Goal: Task Accomplishment & Management: Use online tool/utility

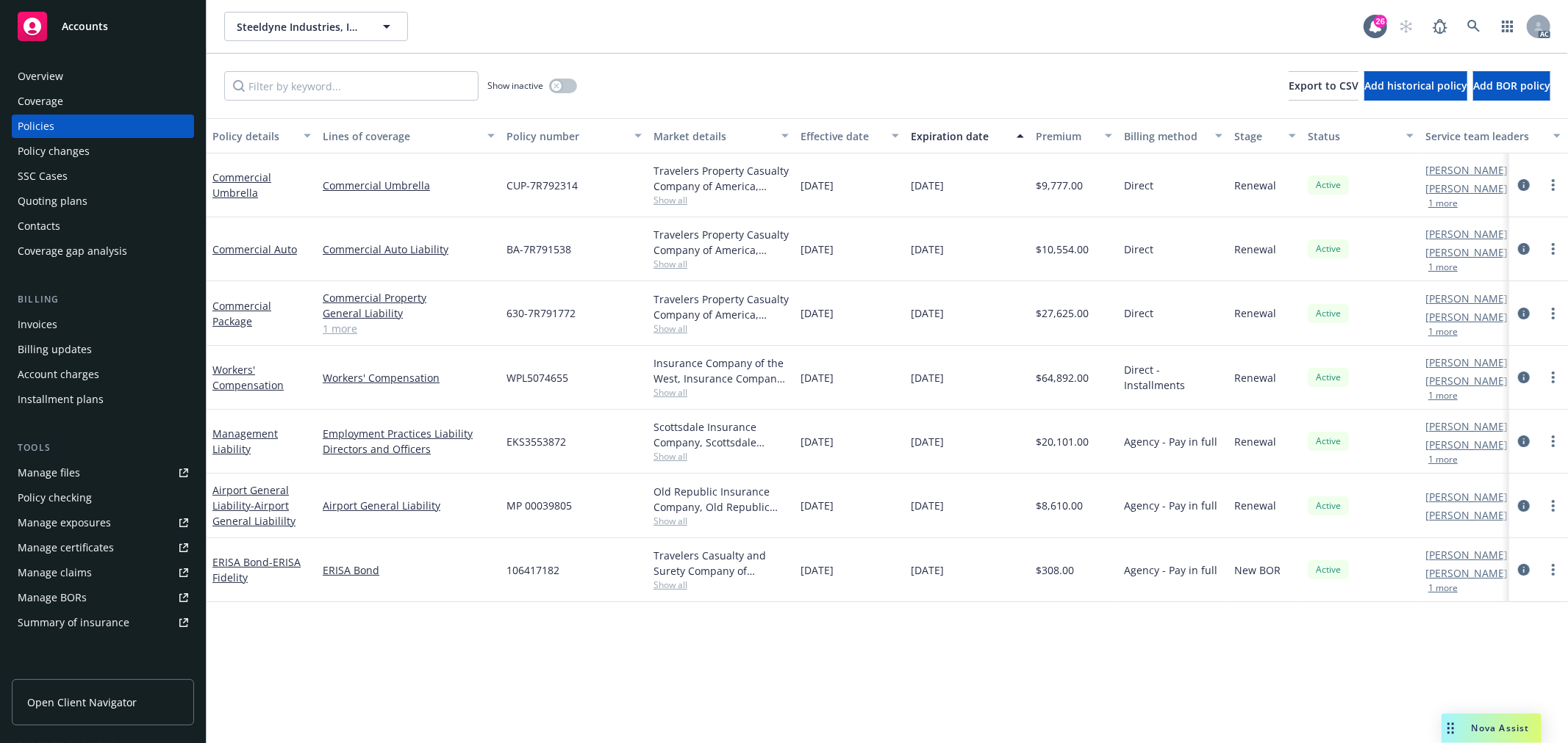
click at [341, 329] on link "1 more" at bounding box center [408, 329] width 172 height 15
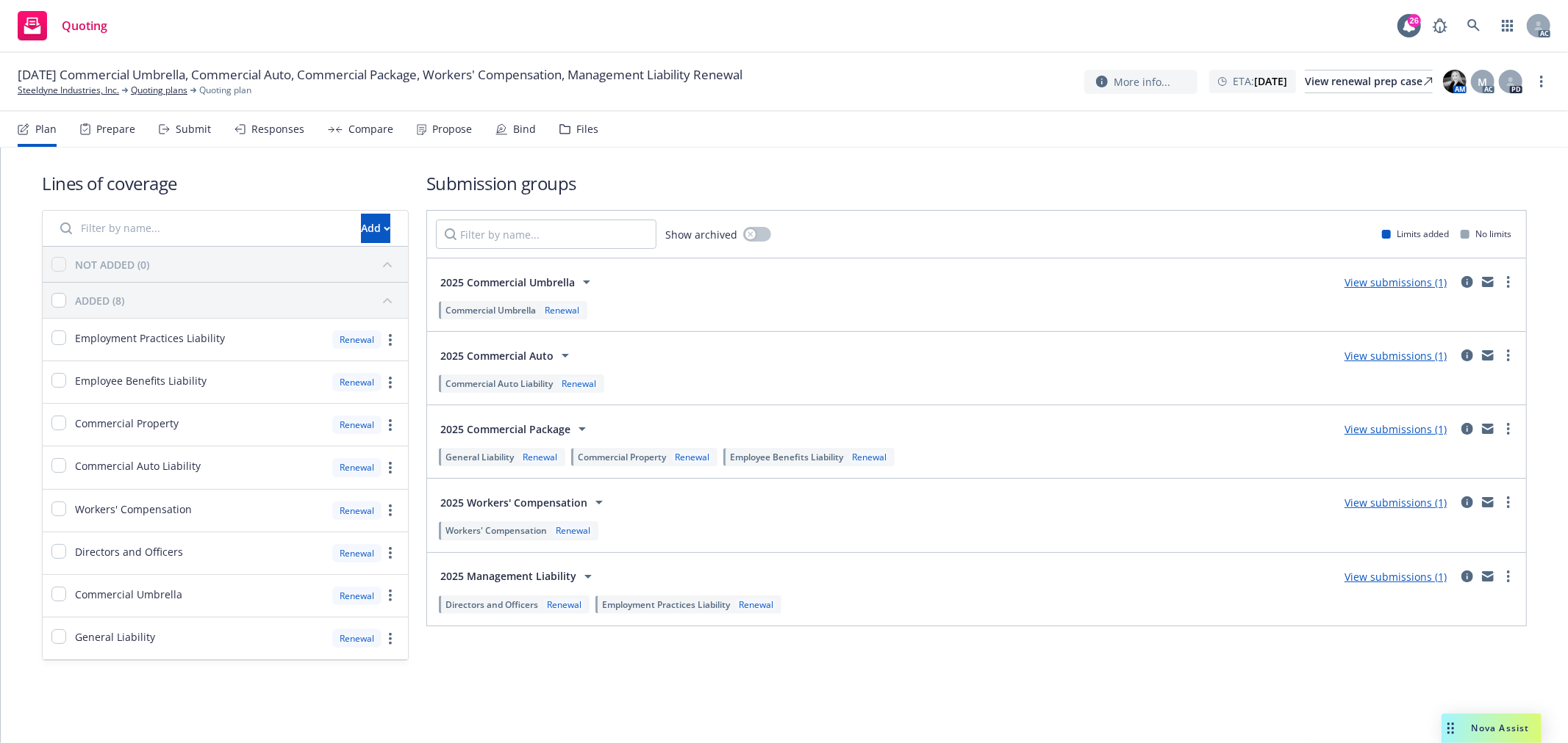
click at [196, 134] on div "Submit" at bounding box center [193, 129] width 36 height 12
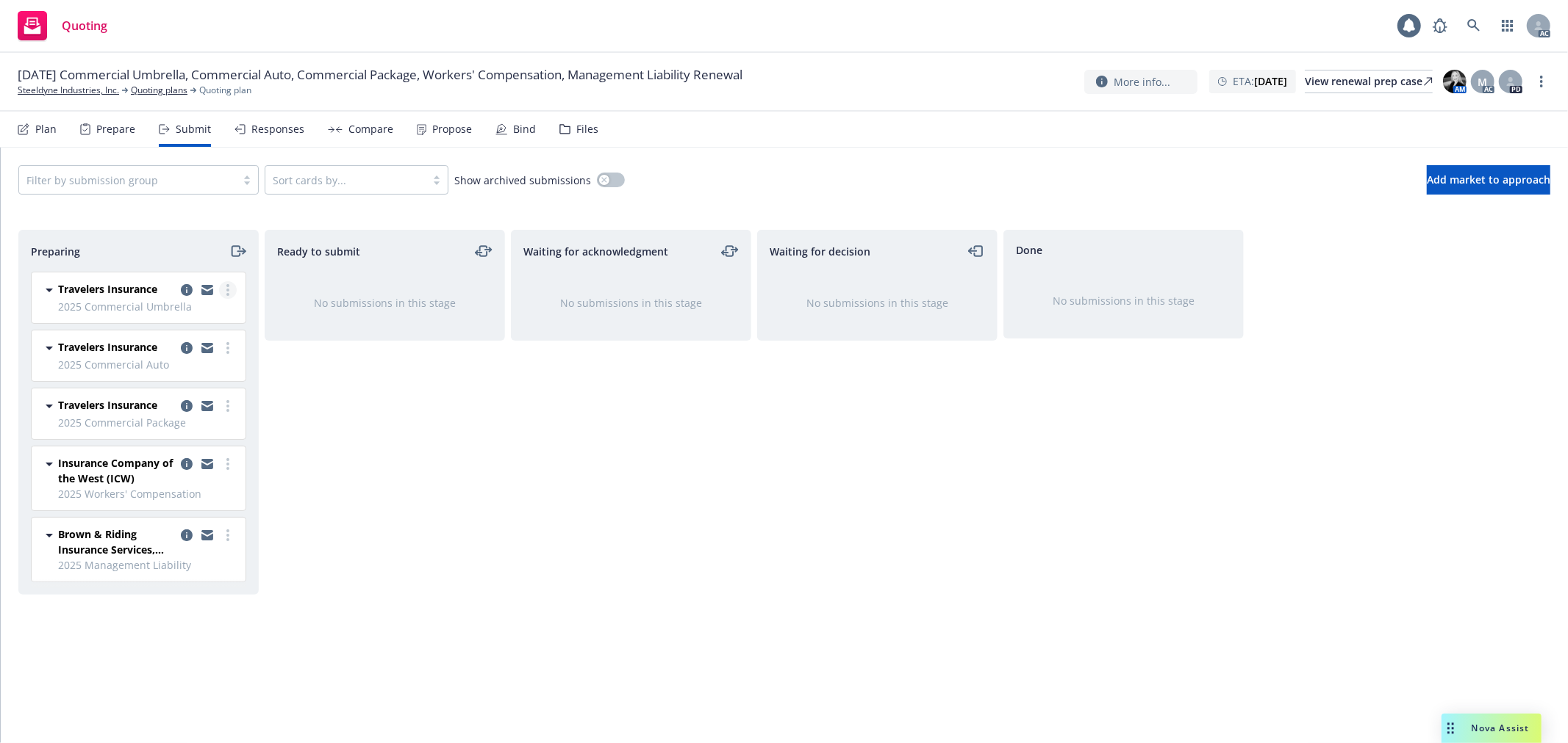
click at [226, 296] on link "more" at bounding box center [227, 290] width 17 height 17
click at [194, 350] on span "Log acknowledgement" at bounding box center [161, 350] width 145 height 14
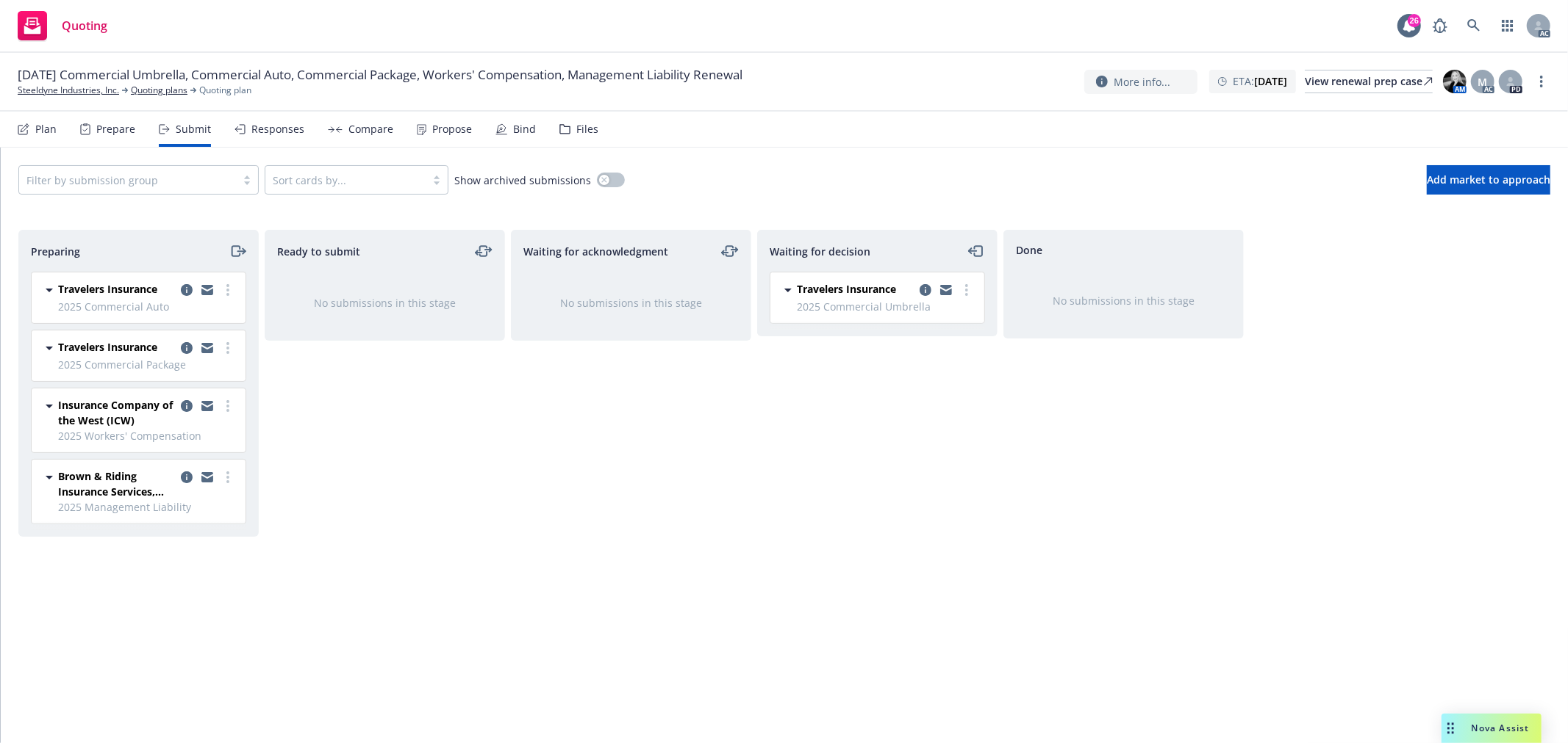
click at [236, 294] on div at bounding box center [207, 290] width 59 height 17
click at [226, 288] on icon "more" at bounding box center [227, 290] width 3 height 12
click at [177, 340] on link "Log acknowledgement" at bounding box center [162, 351] width 147 height 29
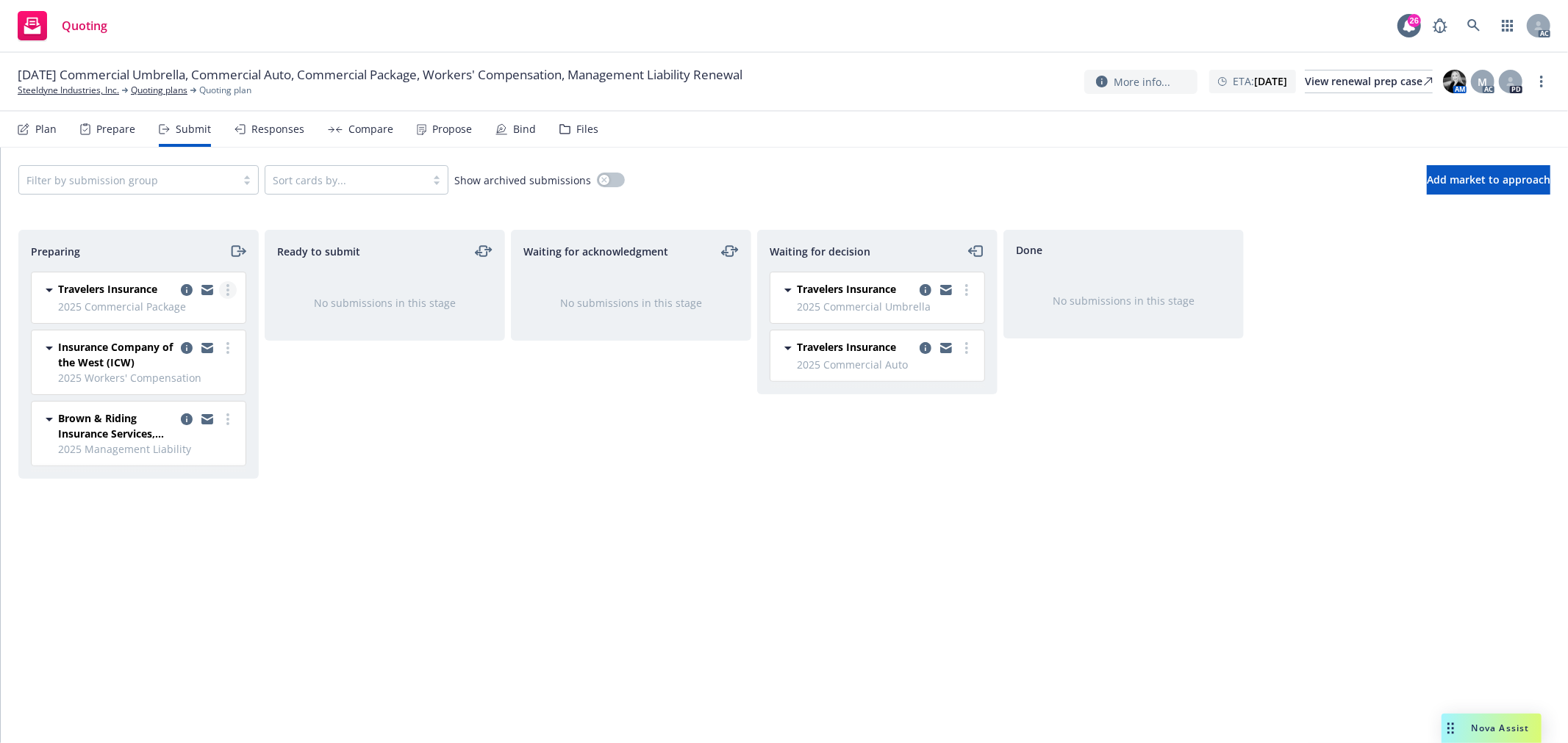
click at [231, 292] on link "more" at bounding box center [227, 290] width 17 height 17
click at [192, 344] on span "Log acknowledgement" at bounding box center [161, 350] width 145 height 14
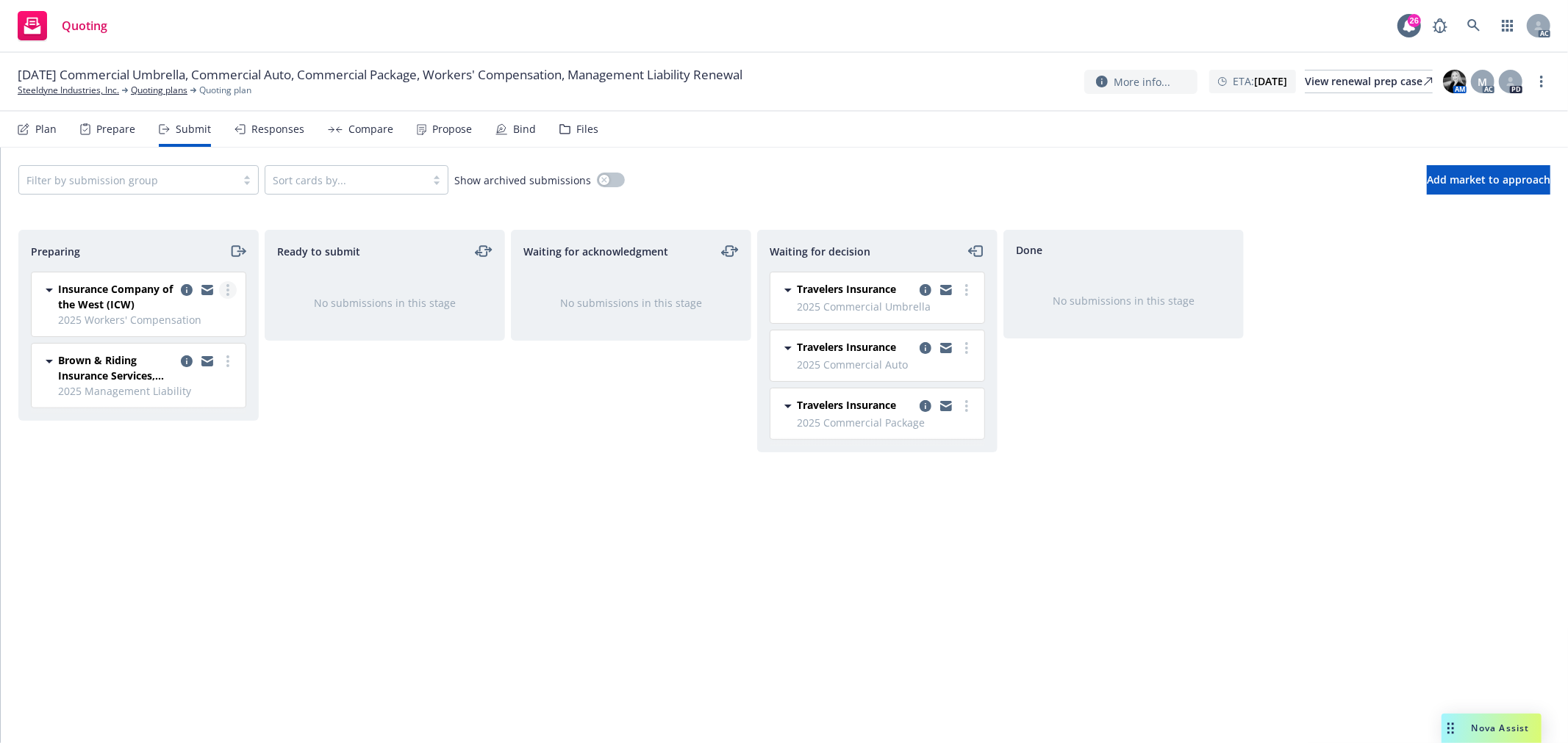
click at [226, 291] on icon "more" at bounding box center [227, 290] width 3 height 12
click at [177, 352] on span "Log acknowledgement" at bounding box center [161, 350] width 145 height 14
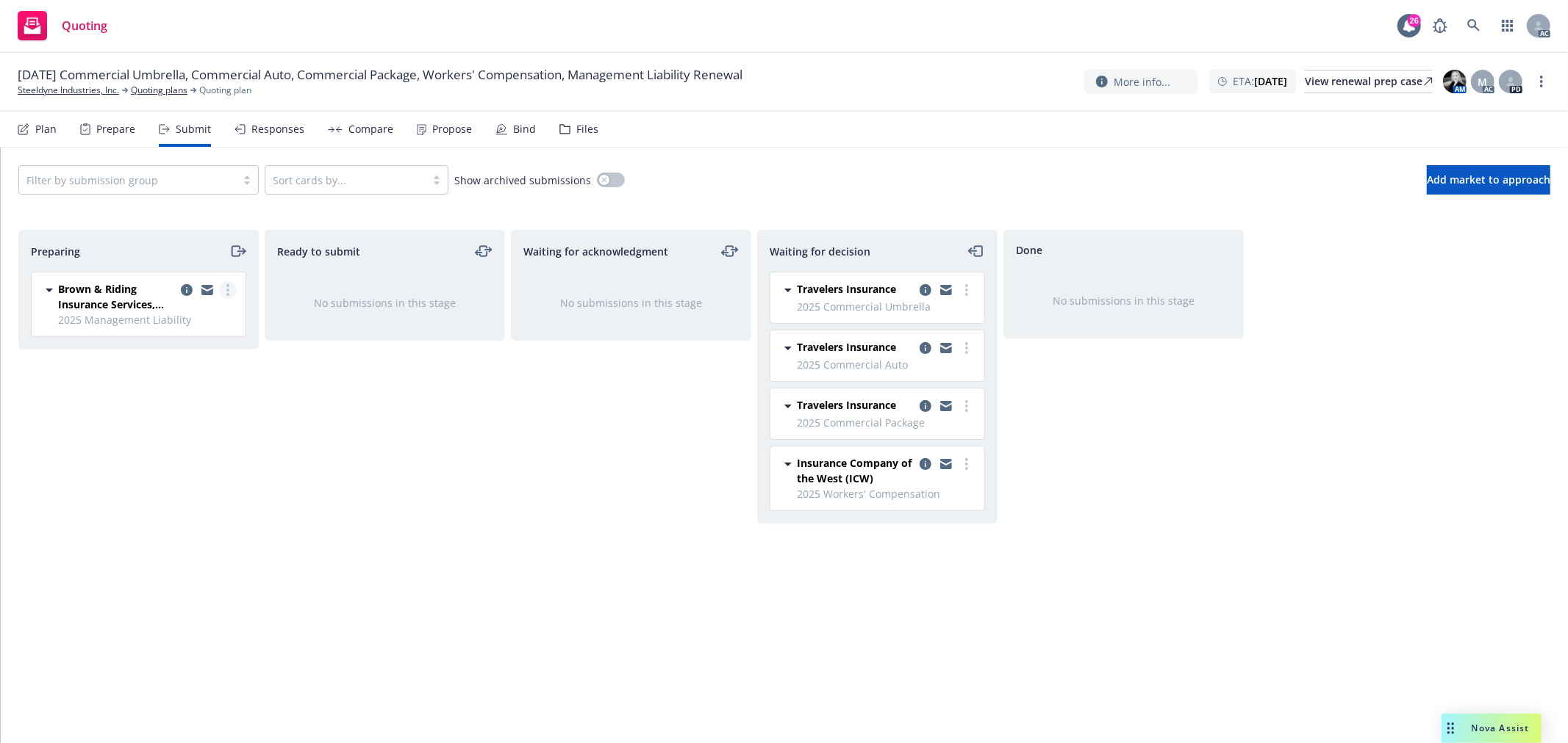
click at [231, 289] on link "more" at bounding box center [227, 290] width 17 height 17
click at [200, 355] on span "Log acknowledgement" at bounding box center [161, 350] width 145 height 14
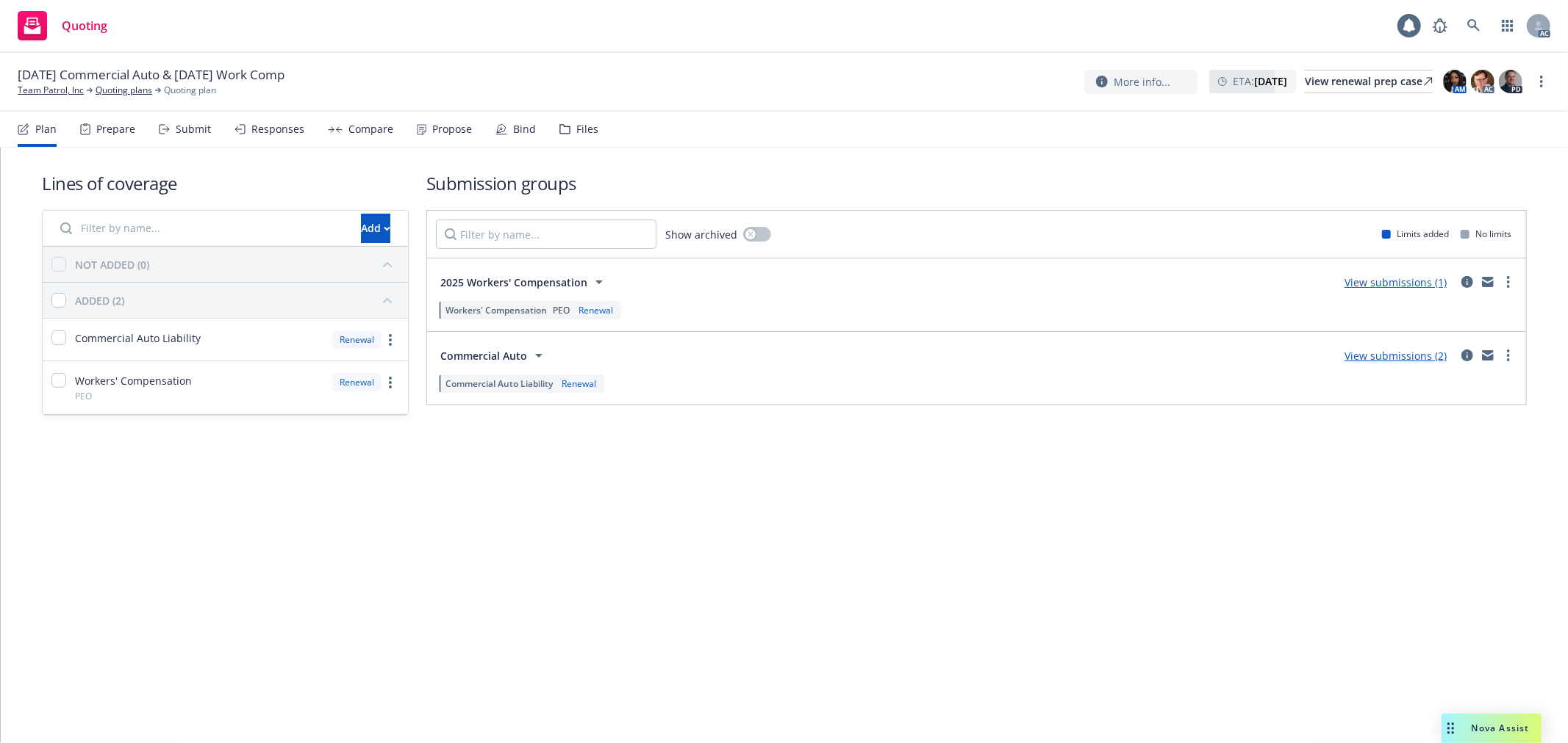
drag, startPoint x: 0, startPoint y: 0, endPoint x: 208, endPoint y: 129, distance: 244.8
click at [208, 129] on div "Submit" at bounding box center [193, 129] width 36 height 12
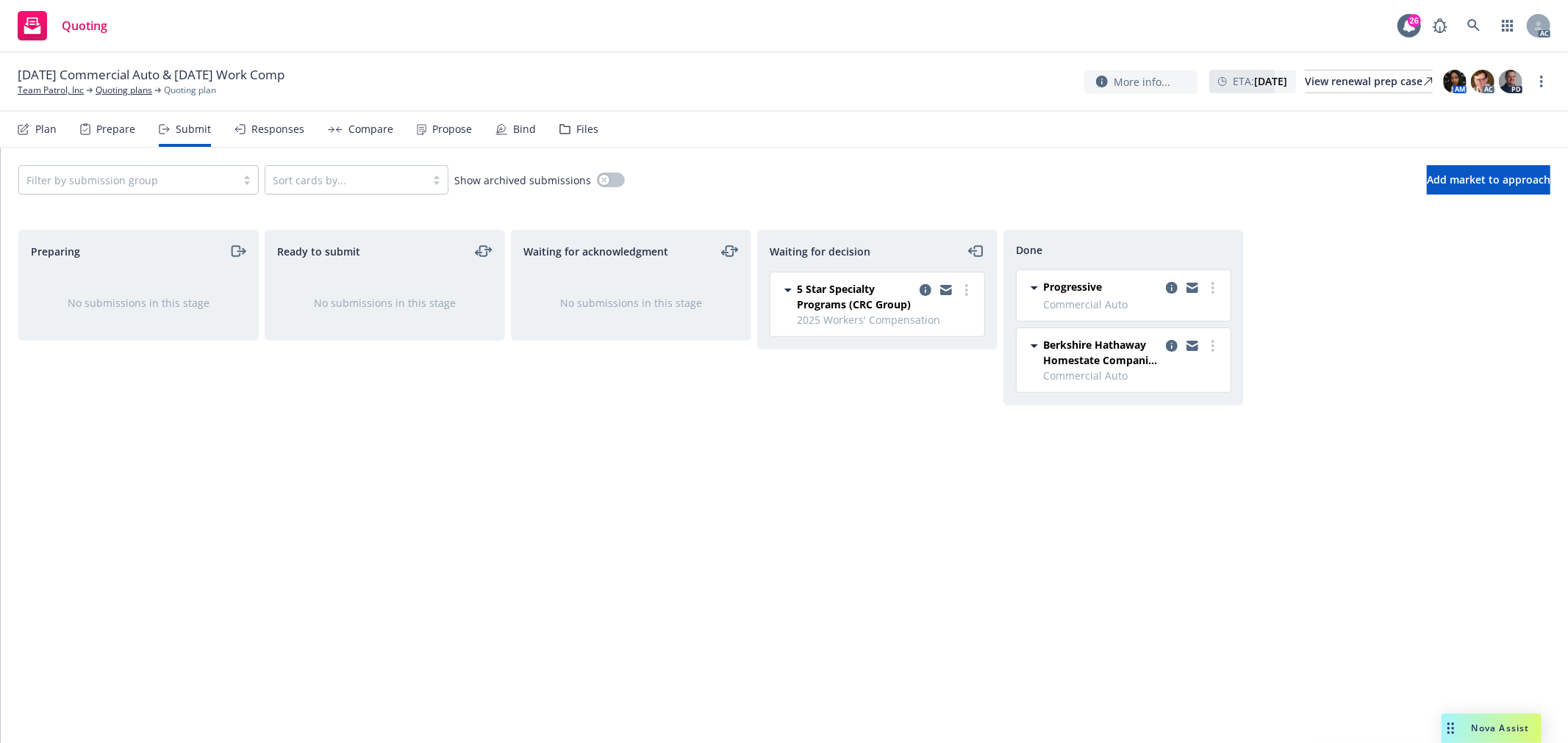
click at [276, 129] on div "Responses" at bounding box center [278, 129] width 53 height 12
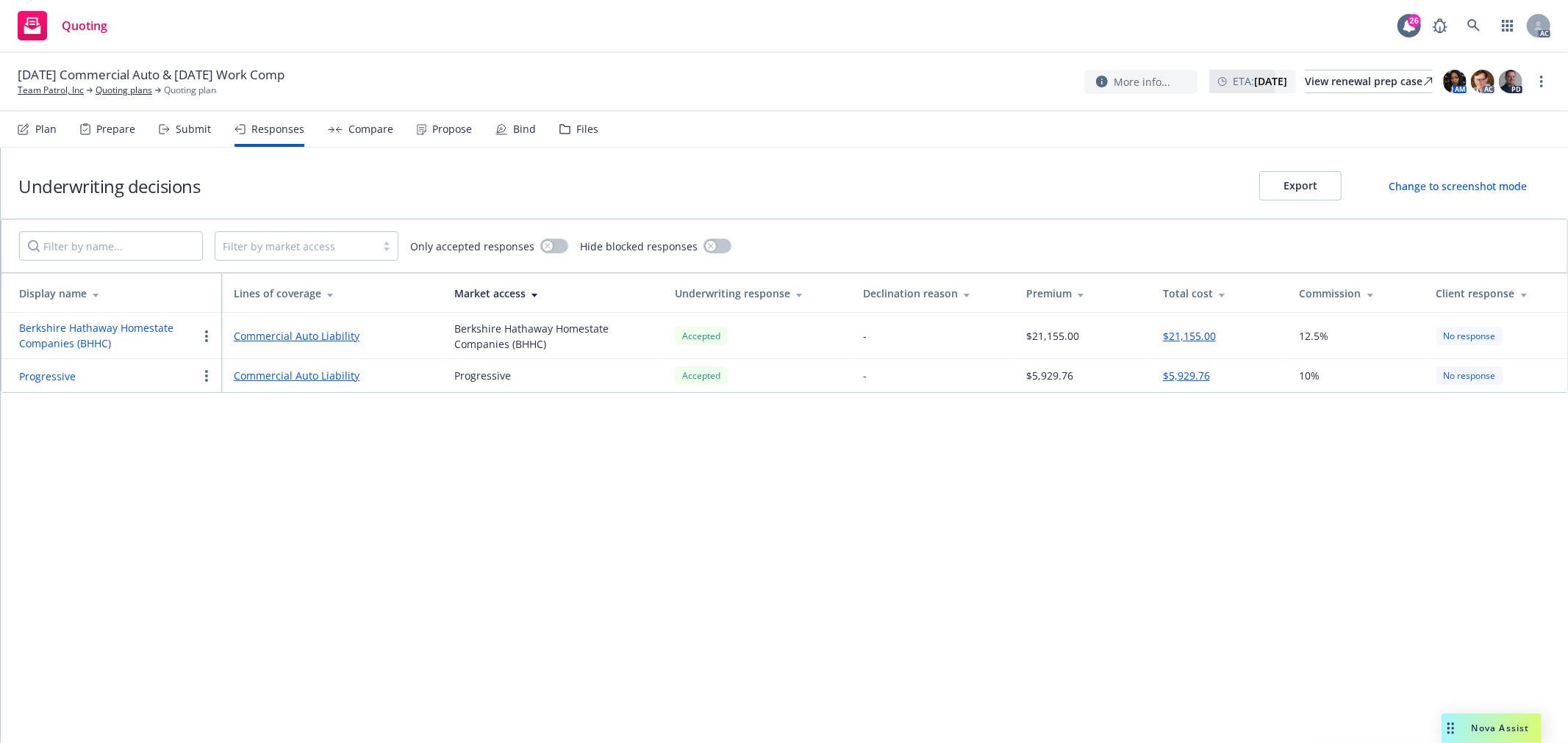
click at [189, 128] on div "Submit" at bounding box center [193, 129] width 36 height 12
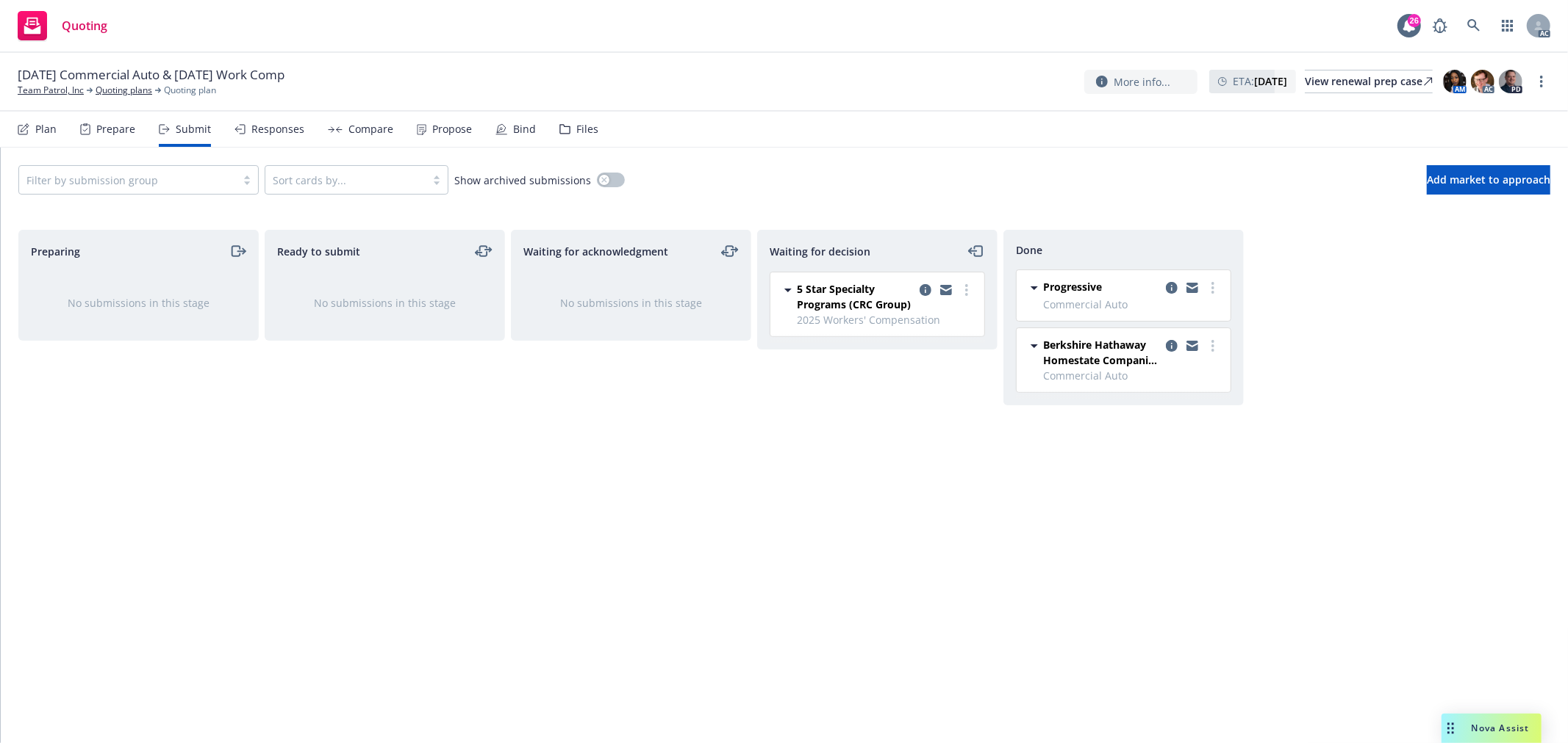
click at [436, 132] on div "Propose" at bounding box center [452, 129] width 40 height 12
